Goal: Task Accomplishment & Management: Complete application form

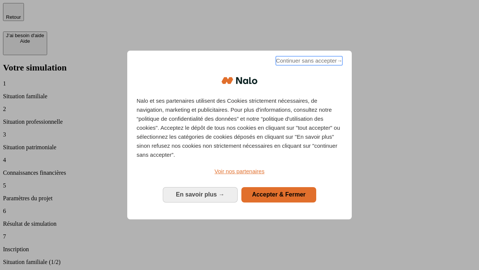
click at [309, 62] on span "Continuer sans accepter →" at bounding box center [309, 60] width 67 height 9
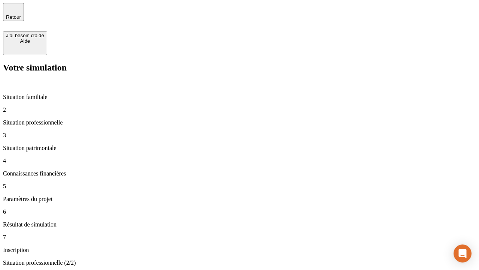
type input "30 000"
type input "1 000"
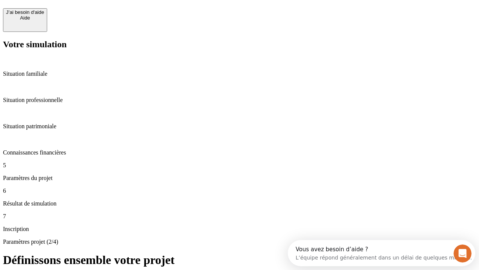
scroll to position [14, 0]
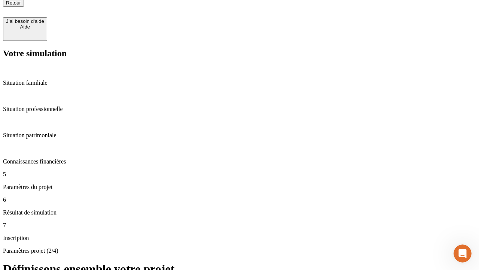
scroll to position [7, 0]
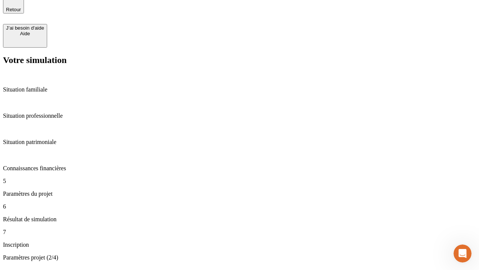
type input "65"
type input "5 000"
type input "640"
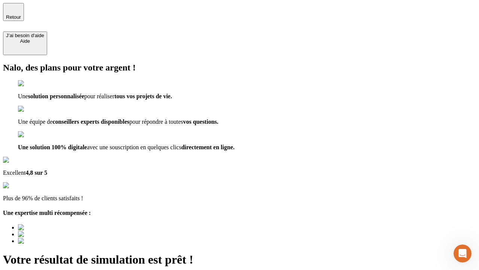
type input "[EMAIL_ADDRESS][DOMAIN_NAME]"
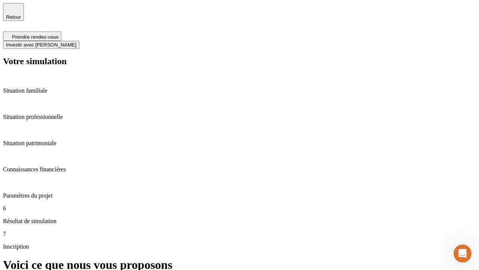
click at [76, 42] on span "Investir avec [PERSON_NAME]" at bounding box center [41, 45] width 70 height 6
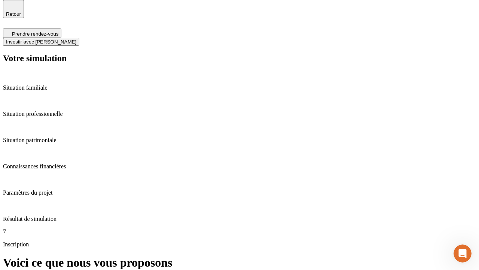
scroll to position [2, 0]
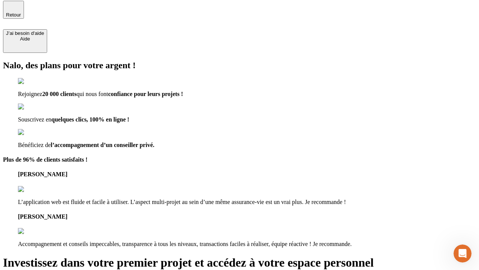
type input "[PERSON_NAME][EMAIL_ADDRESS][DOMAIN_NAME]"
